Goal: Go to known website: Access a specific website the user already knows

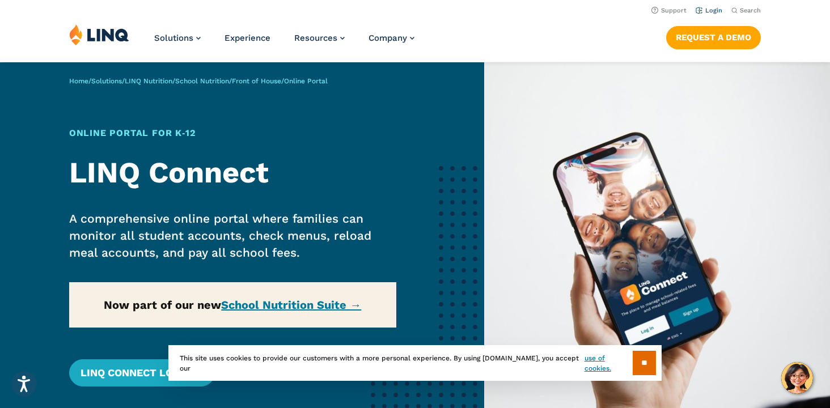
click at [715, 10] on link "Login" at bounding box center [709, 10] width 27 height 7
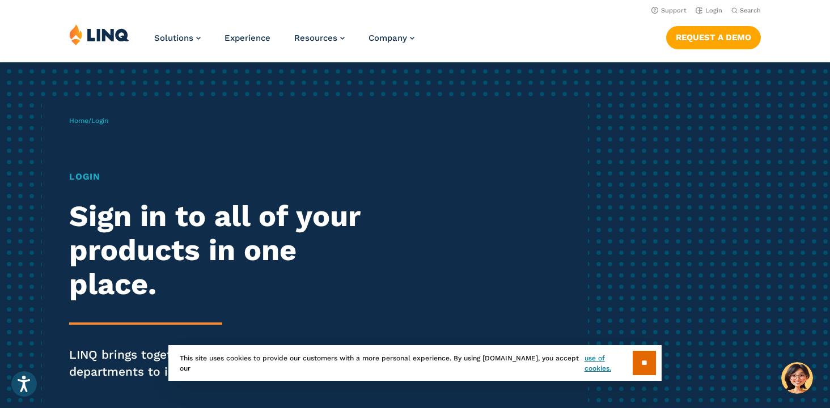
click at [87, 180] on h1 "Login" at bounding box center [229, 177] width 320 height 14
click at [105, 124] on span "Login" at bounding box center [99, 121] width 17 height 8
click at [652, 357] on input "**" at bounding box center [644, 363] width 23 height 24
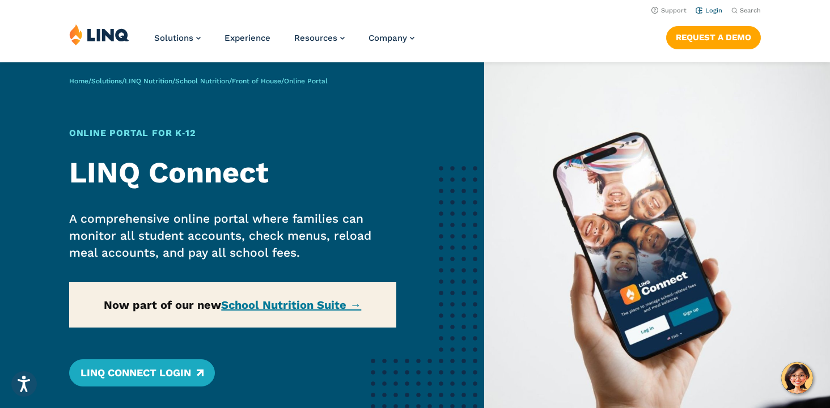
click at [707, 10] on link "Login" at bounding box center [709, 10] width 27 height 7
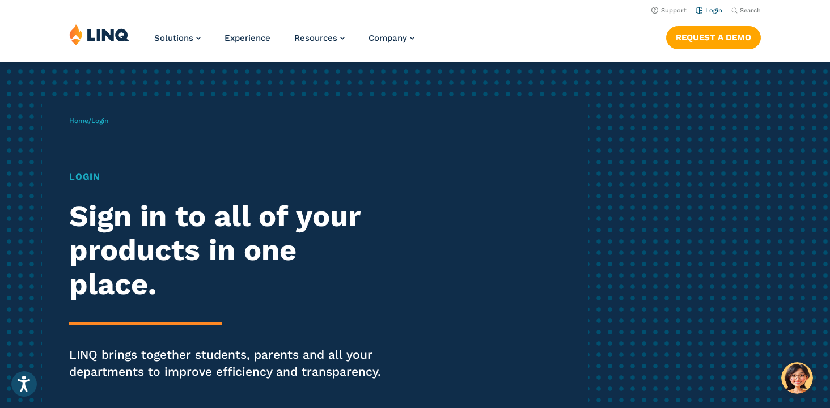
click at [711, 10] on link "Login" at bounding box center [709, 10] width 27 height 7
click at [711, 6] on li "Login" at bounding box center [709, 9] width 27 height 12
click at [711, 9] on link "Login" at bounding box center [709, 10] width 27 height 7
click at [576, 57] on div "Solutions Nutrition Overview NEW School Nutrition Suite School Nutrition State …" at bounding box center [415, 42] width 830 height 37
click at [712, 12] on link "Login" at bounding box center [709, 10] width 27 height 7
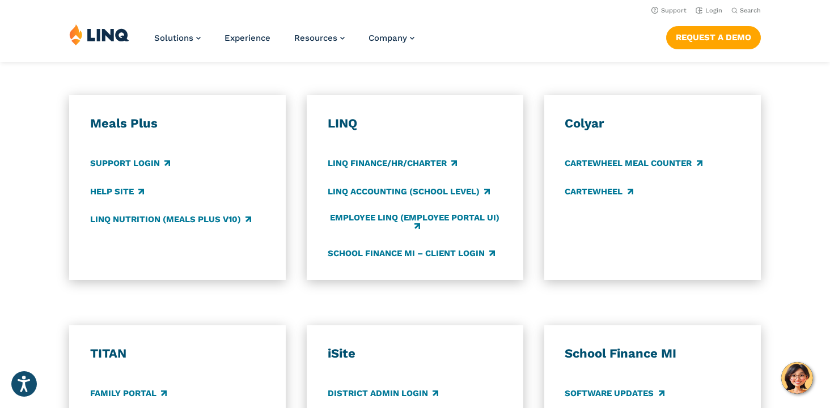
scroll to position [525, 0]
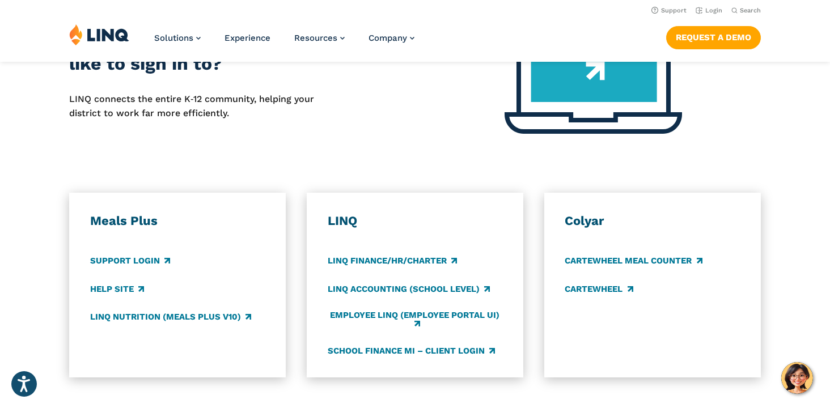
click at [149, 222] on h3 "Meals Plus" at bounding box center [177, 221] width 175 height 16
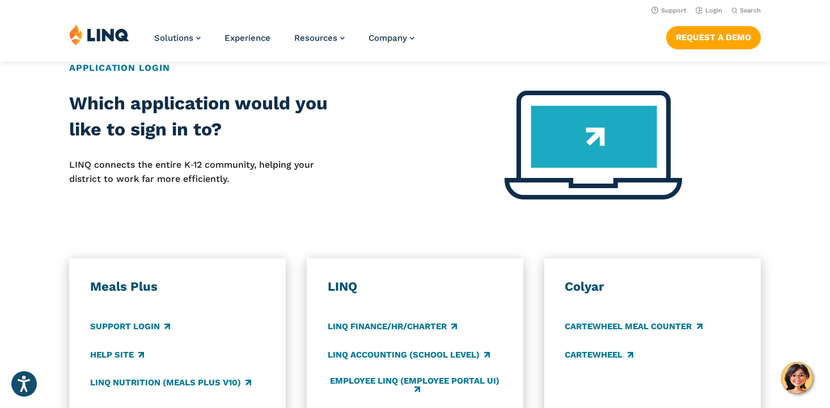
scroll to position [438, 0]
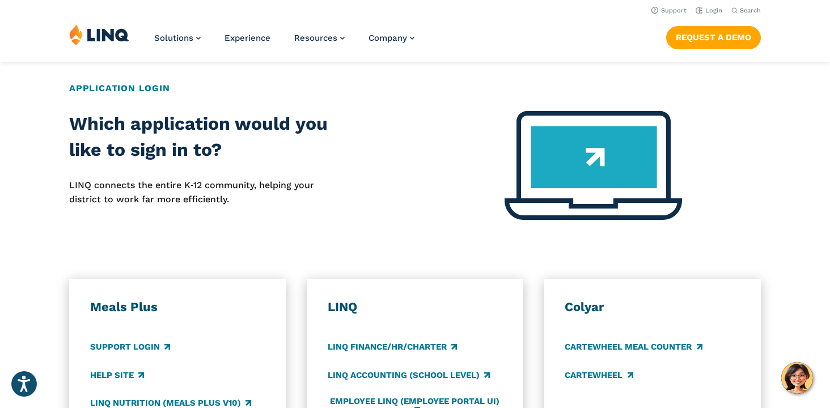
click at [153, 88] on h2 "Application Login" at bounding box center [415, 89] width 692 height 14
click at [126, 349] on link "Support Login" at bounding box center [130, 347] width 80 height 12
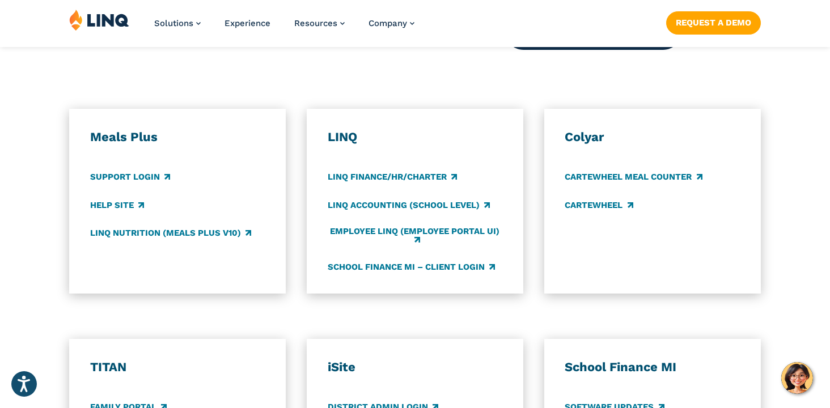
scroll to position [610, 0]
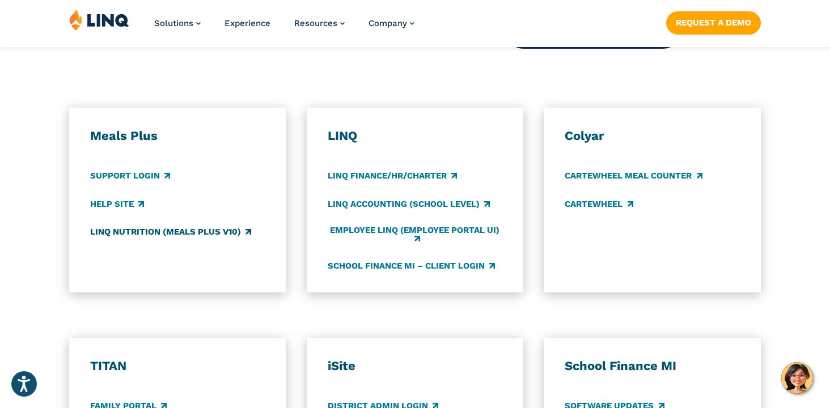
click at [222, 233] on link "LINQ Nutrition (Meals Plus v10)" at bounding box center [170, 232] width 161 height 12
